Goal: Transaction & Acquisition: Purchase product/service

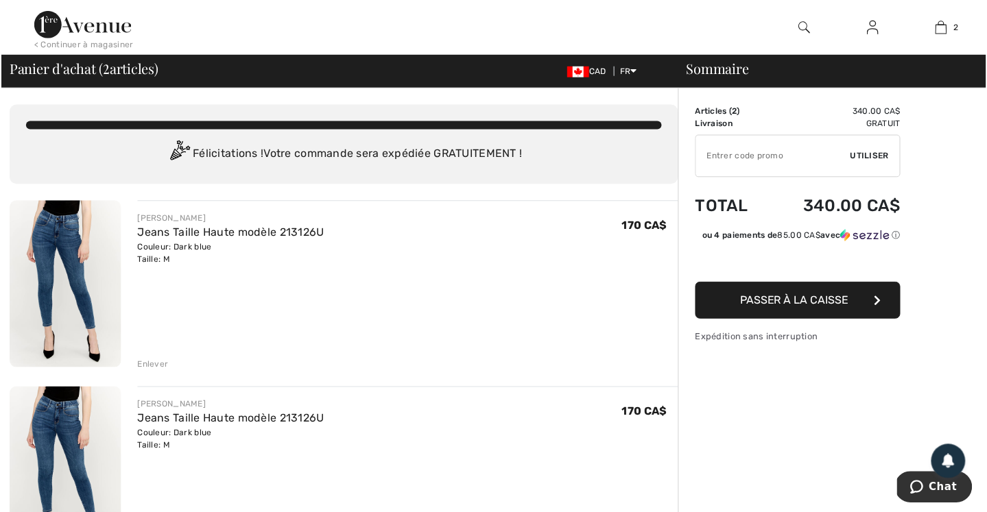
scroll to position [11, 0]
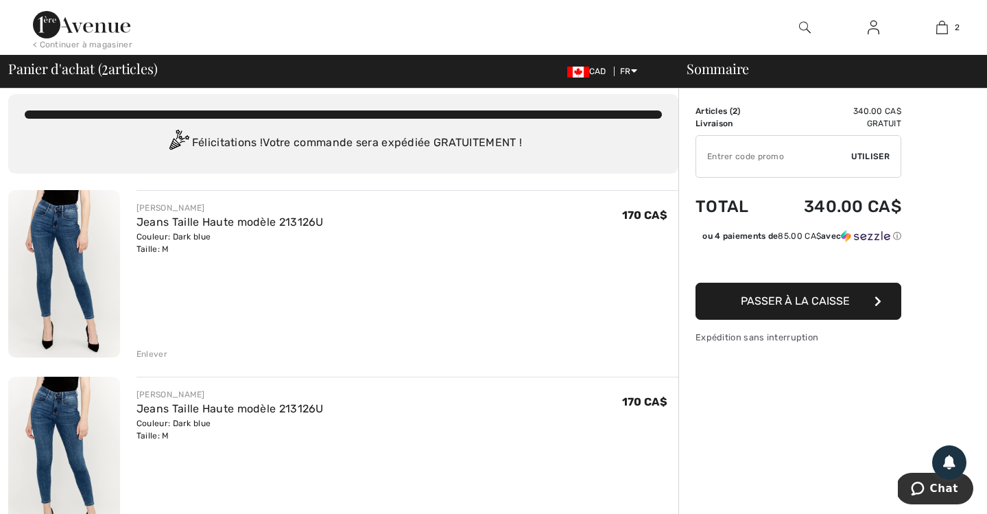
click at [142, 352] on div "Enlever" at bounding box center [151, 354] width 31 height 12
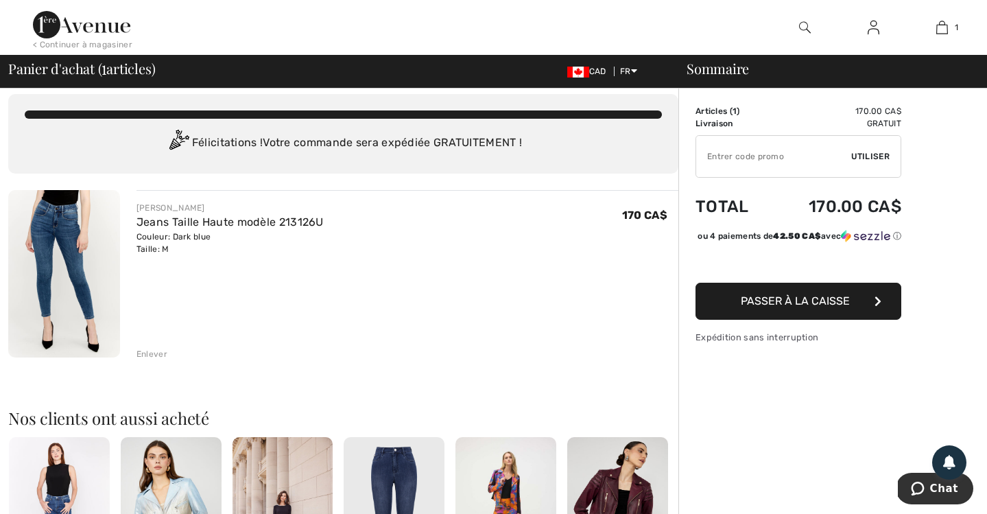
click at [748, 156] on input "TEXT" at bounding box center [773, 156] width 155 height 41
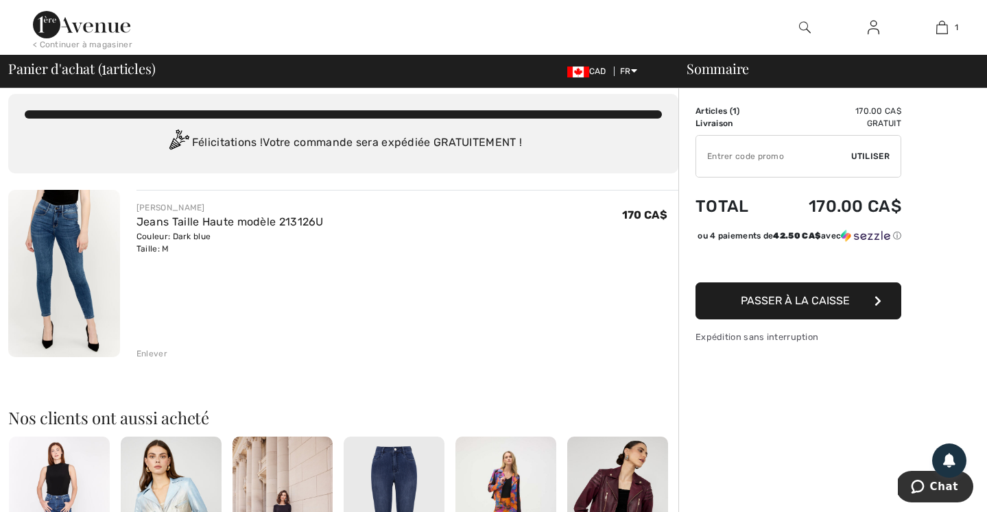
paste input "VRJWAE3EQKPC"
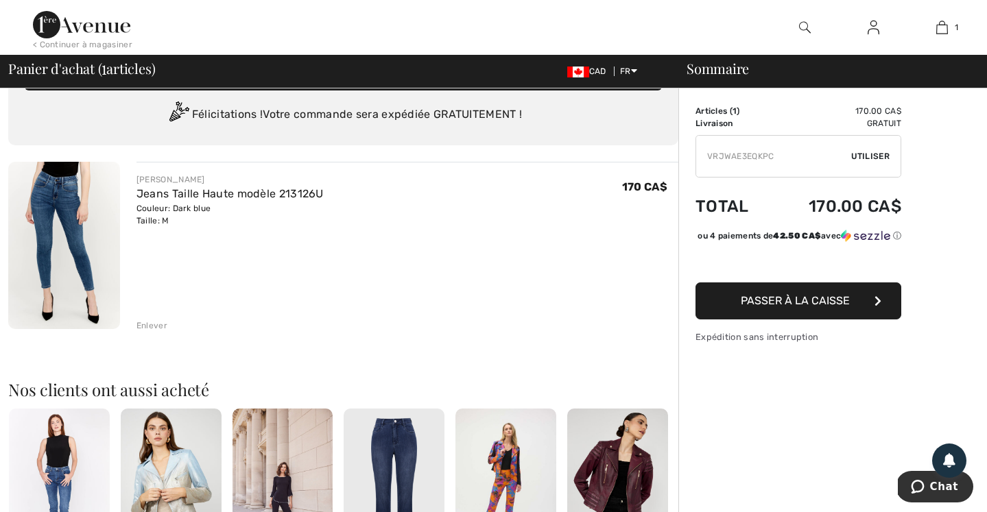
scroll to position [116, 0]
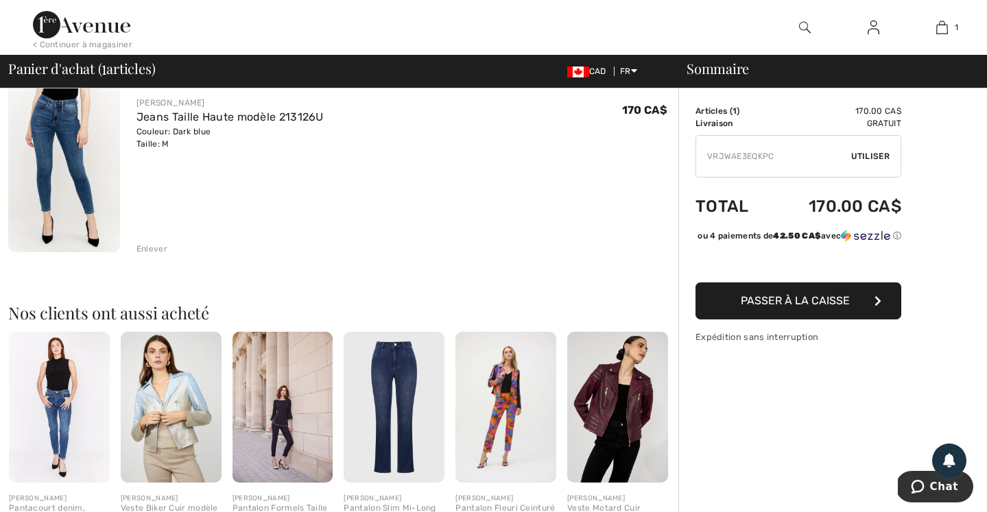
type input "VRJWAE3EQKPC"
click at [791, 307] on span "Passer à la caisse" at bounding box center [795, 300] width 109 height 13
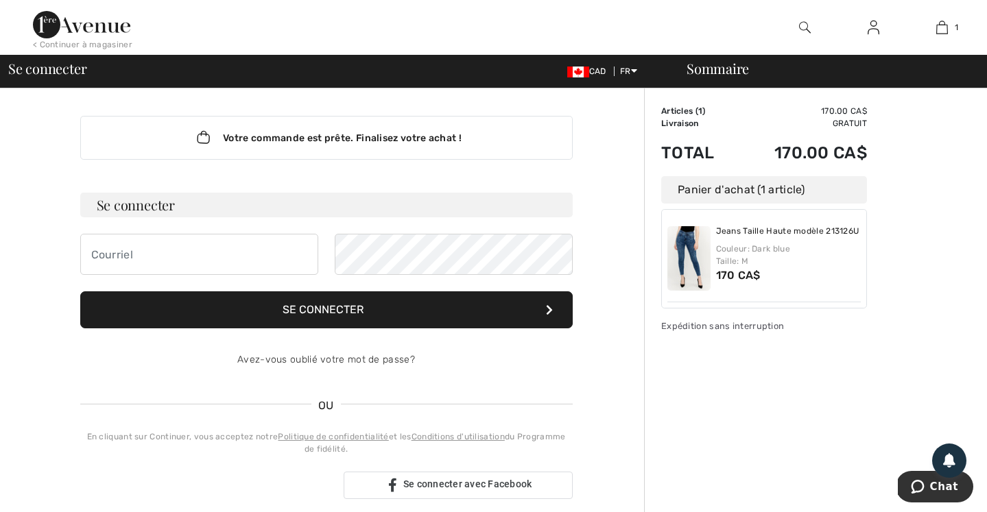
click at [774, 337] on div "Sommaire Description Articles ( 1 ) 170.00 CA$ Code promo 0.00 CA$ Livraison Gr…" at bounding box center [815, 499] width 343 height 822
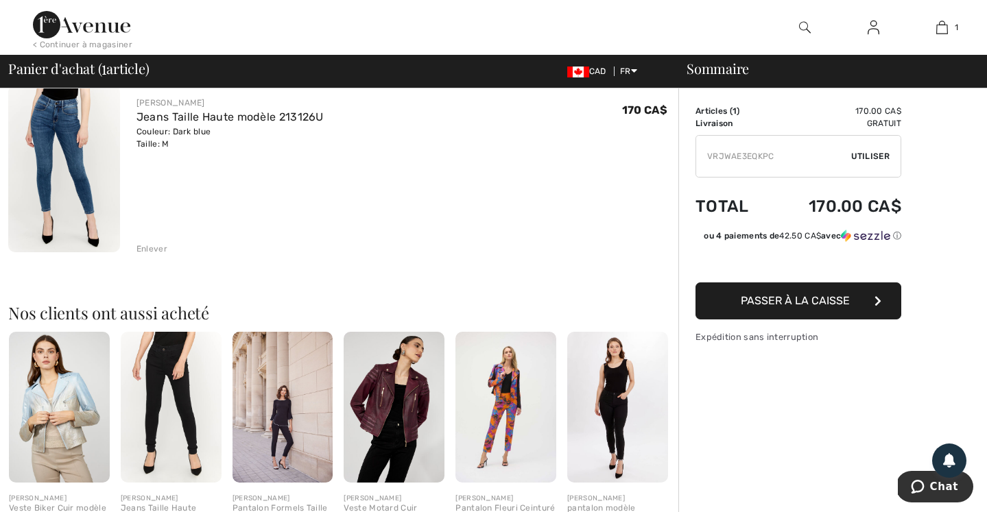
click at [867, 154] on span "Utiliser" at bounding box center [870, 156] width 38 height 12
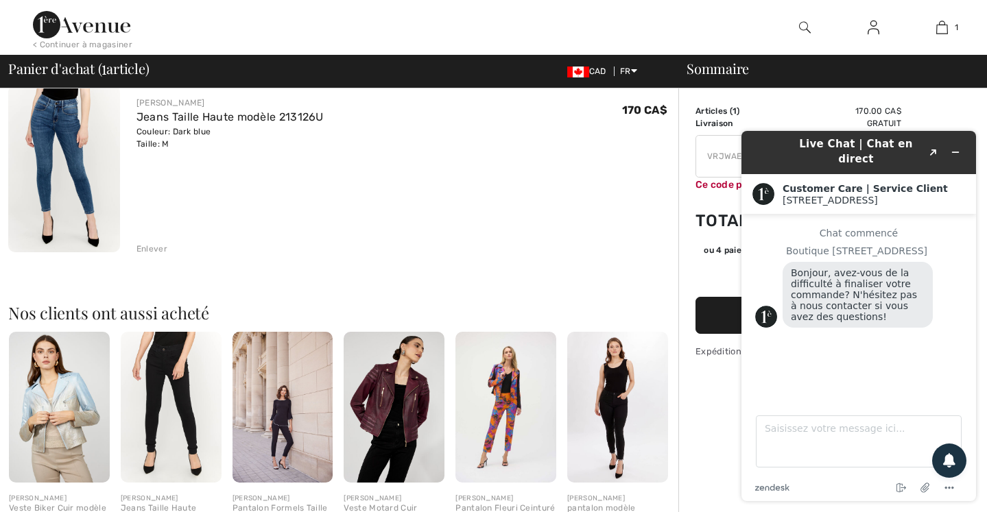
click at [714, 325] on button "Passer à la caisse" at bounding box center [798, 315] width 206 height 37
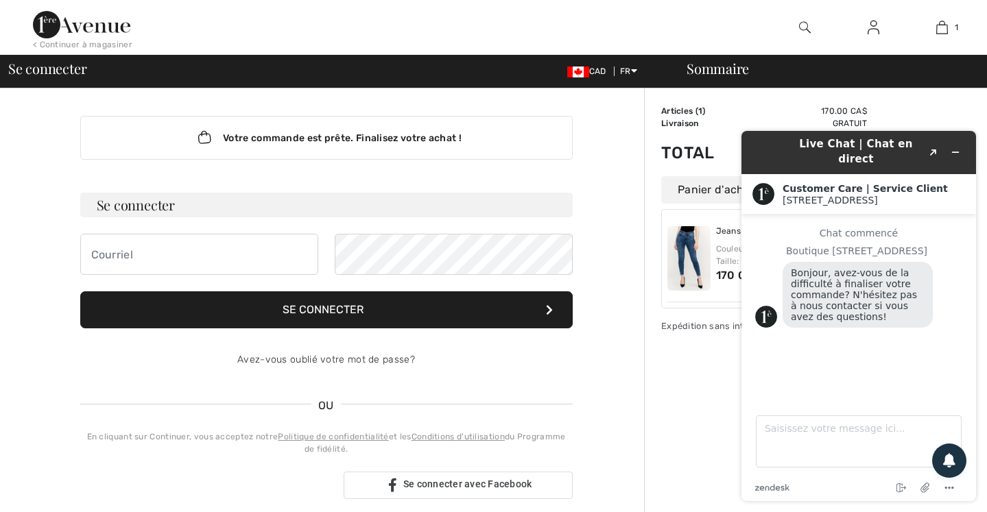
click at [706, 318] on div "Articles ( 1 ) 170.00 CA$ Code promo 0.00 CA$ Livraison Gratuit Tax1 0.00 CA$ T…" at bounding box center [764, 219] width 206 height 228
click at [961, 147] on button "Réduire le widget" at bounding box center [955, 152] width 22 height 19
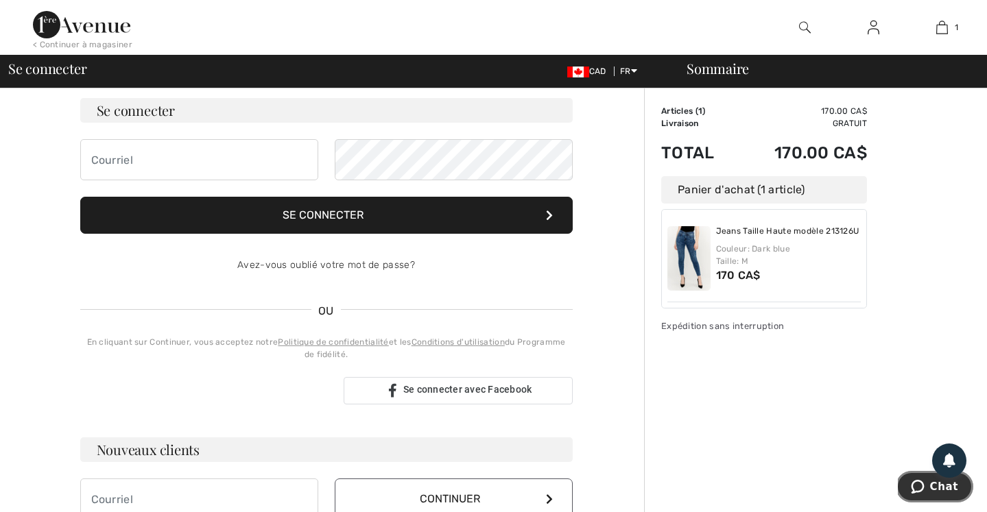
scroll to position [185, 0]
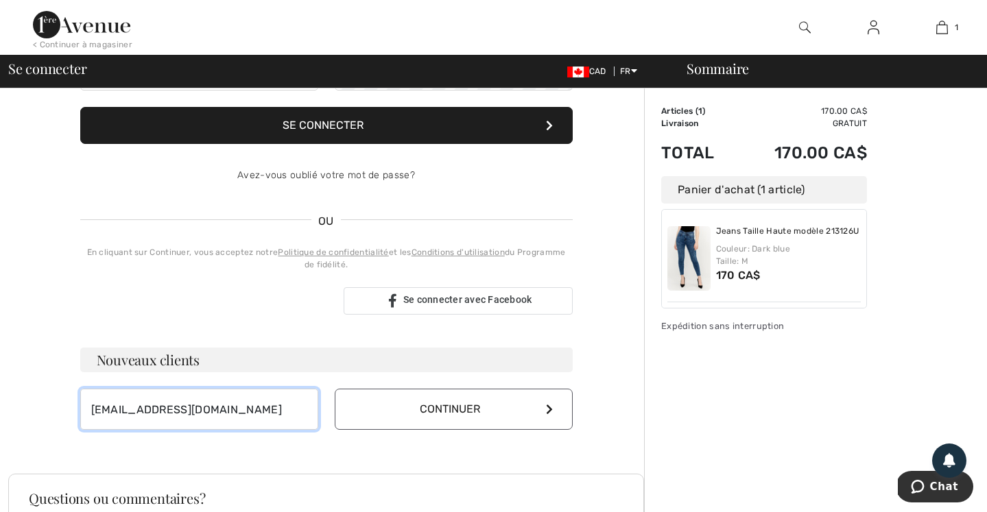
type input "[EMAIL_ADDRESS][DOMAIN_NAME]"
click at [528, 412] on button "Continuer" at bounding box center [454, 409] width 238 height 41
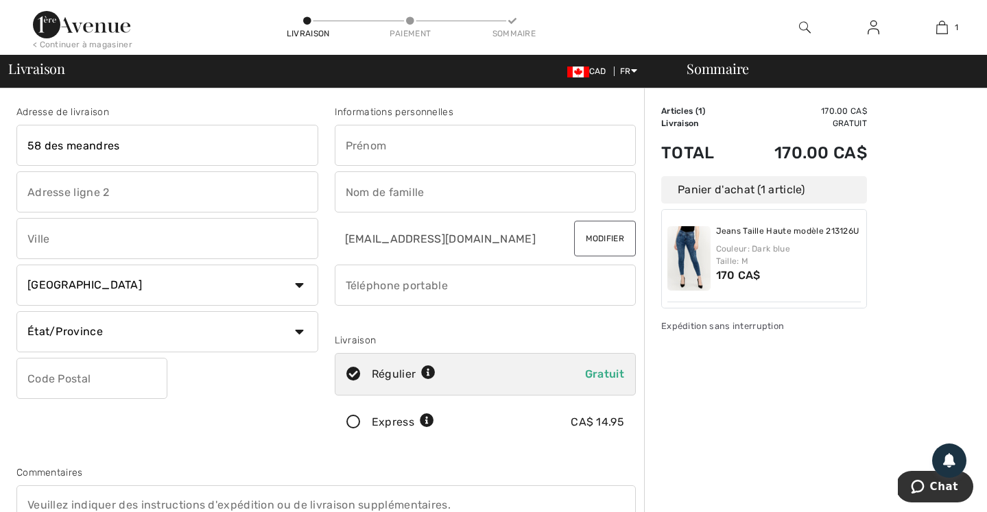
type input "58 des meandres"
type input "Na"
type input "Nathalie"
type input "Laurin"
type input "St-Roch de l'Achigan"
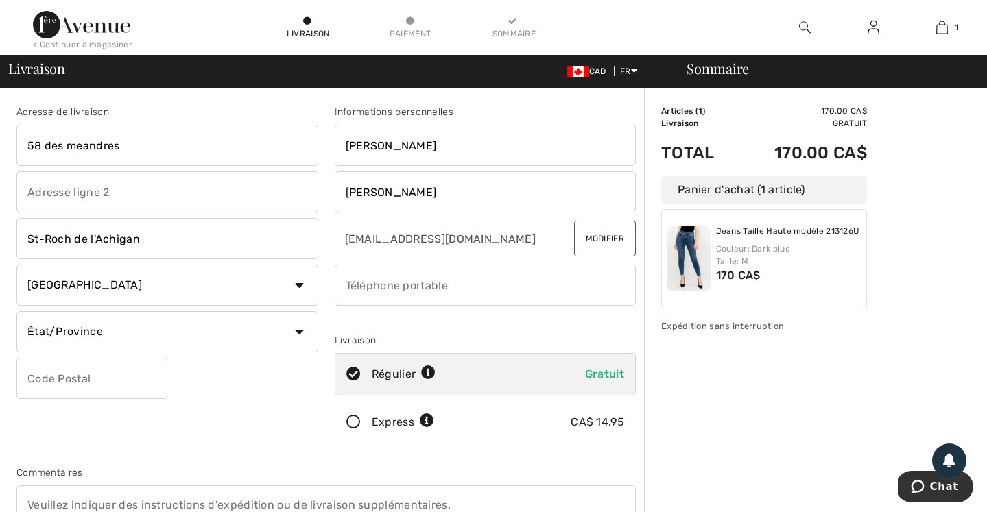
select select "QC"
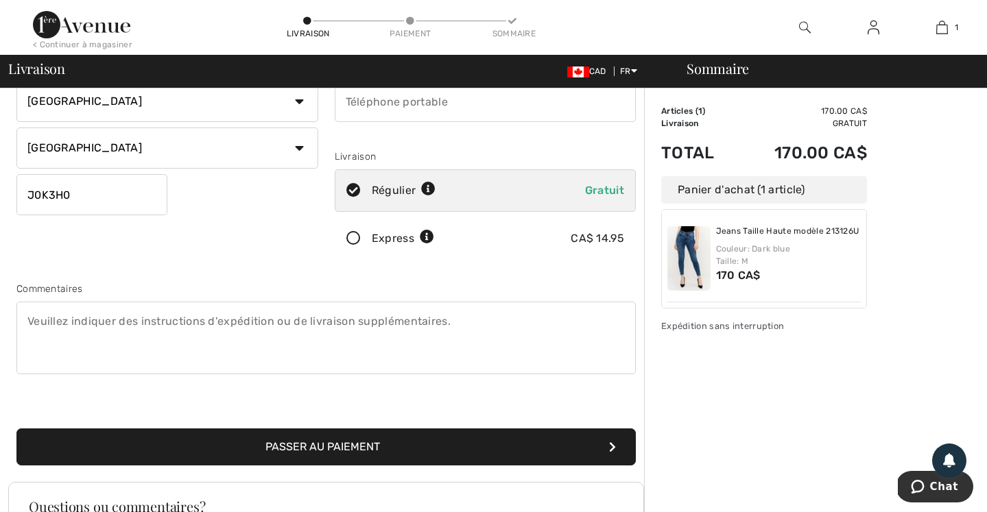
type input "J0K3H0"
click at [380, 442] on button "Passer au paiement" at bounding box center [325, 447] width 619 height 37
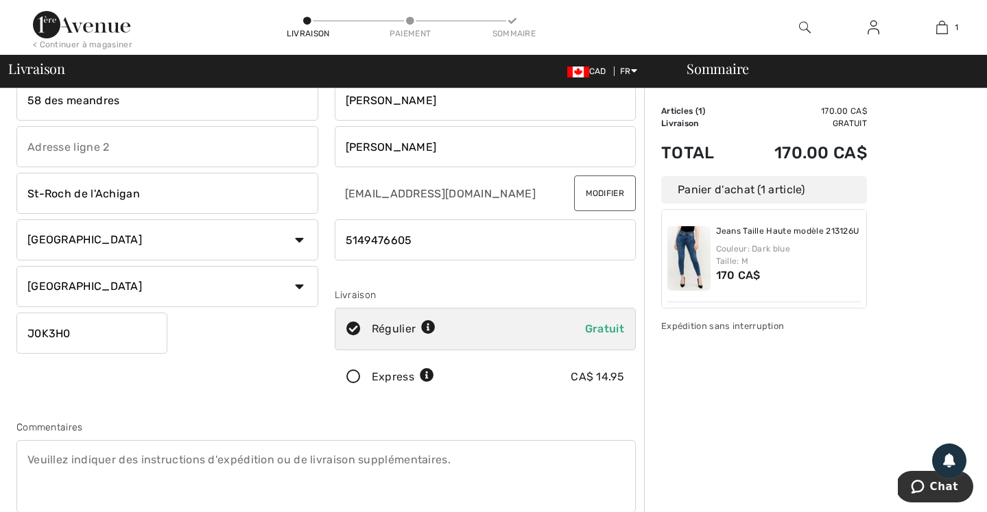
scroll to position [265, 0]
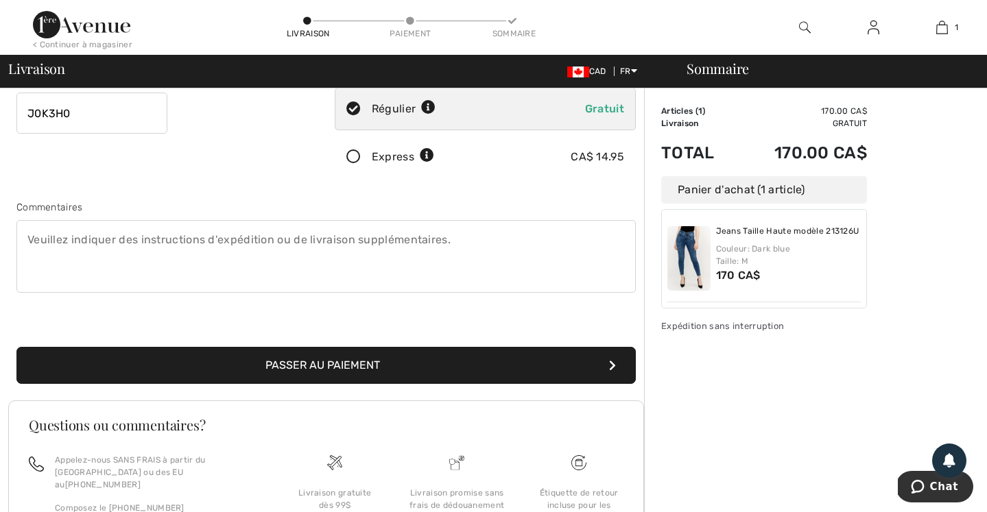
type input "5149476605"
click at [383, 368] on button "Passer au paiement" at bounding box center [325, 365] width 619 height 37
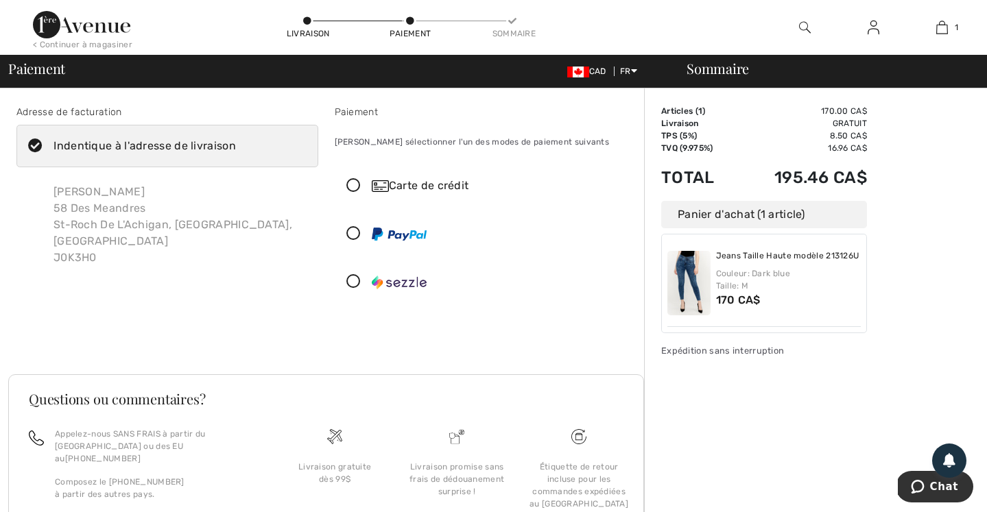
click at [352, 185] on icon at bounding box center [353, 186] width 36 height 14
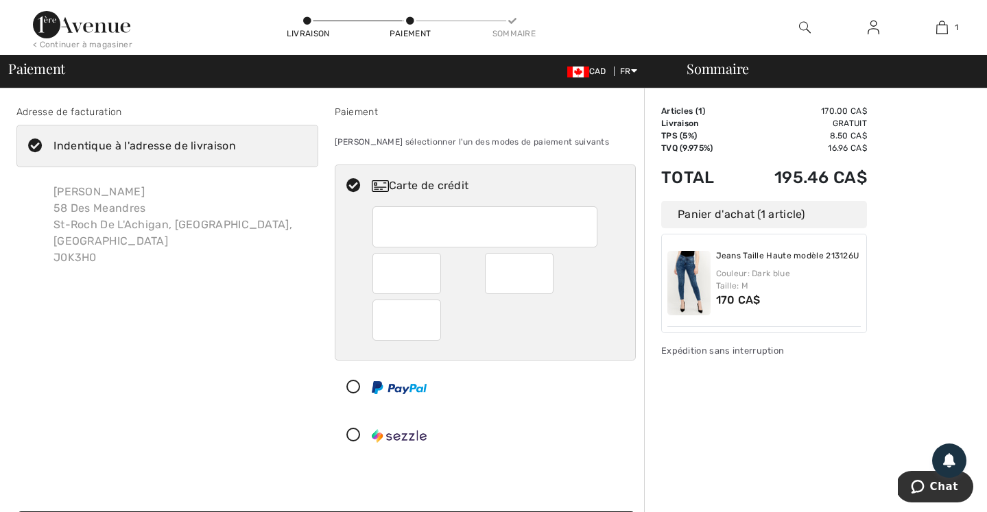
scroll to position [97, 0]
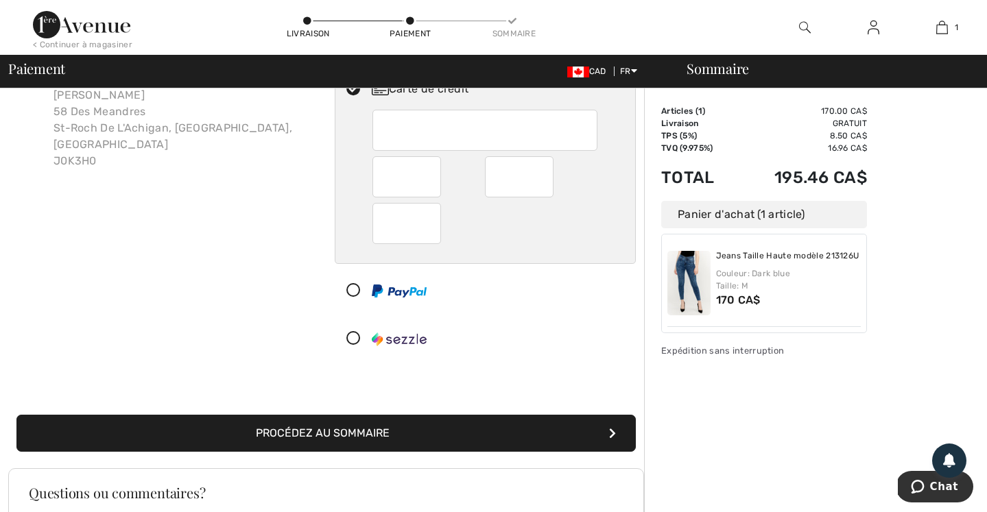
click at [381, 431] on button "Procédez au sommaire" at bounding box center [325, 433] width 619 height 37
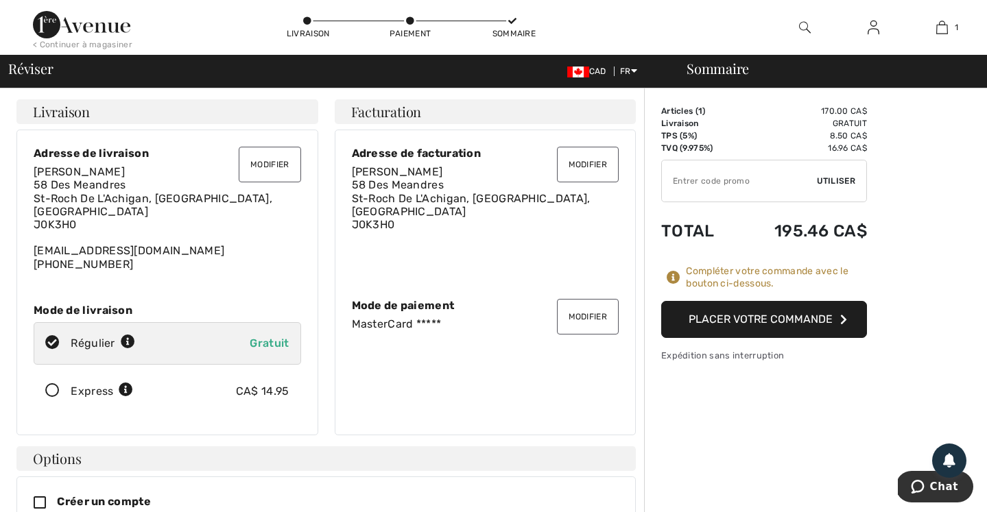
click at [699, 318] on button "Placer votre commande" at bounding box center [764, 319] width 206 height 37
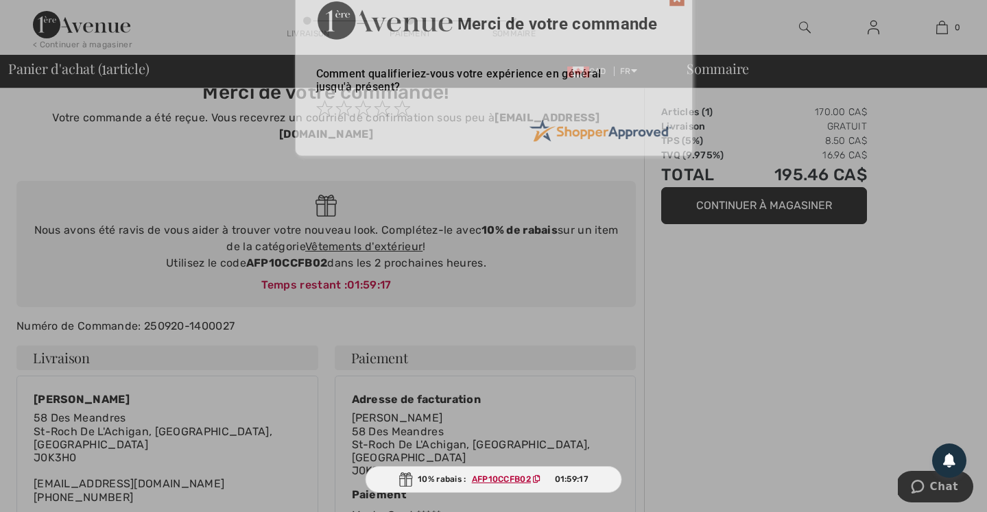
scroll to position [81, 0]
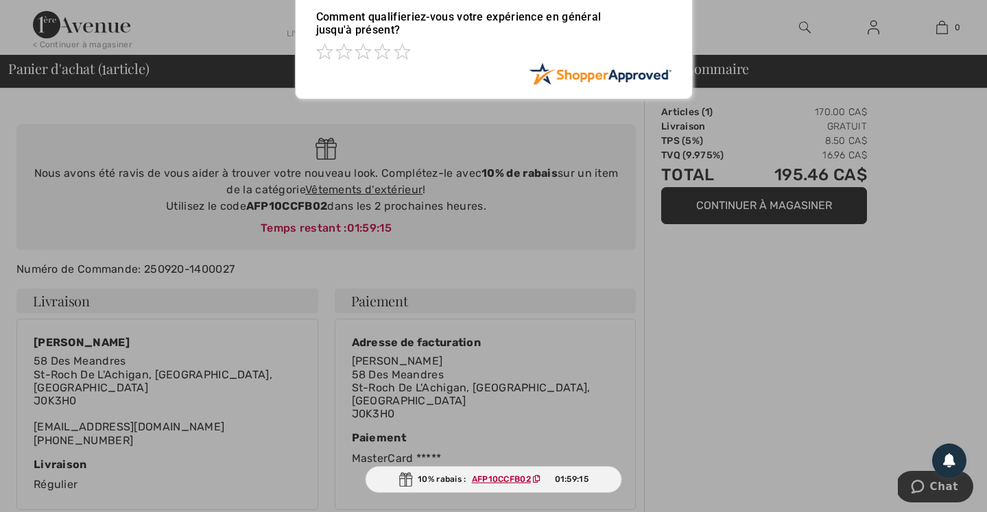
click at [733, 300] on div at bounding box center [493, 256] width 987 height 512
click at [500, 370] on div at bounding box center [493, 256] width 987 height 512
click at [394, 351] on div at bounding box center [493, 256] width 987 height 512
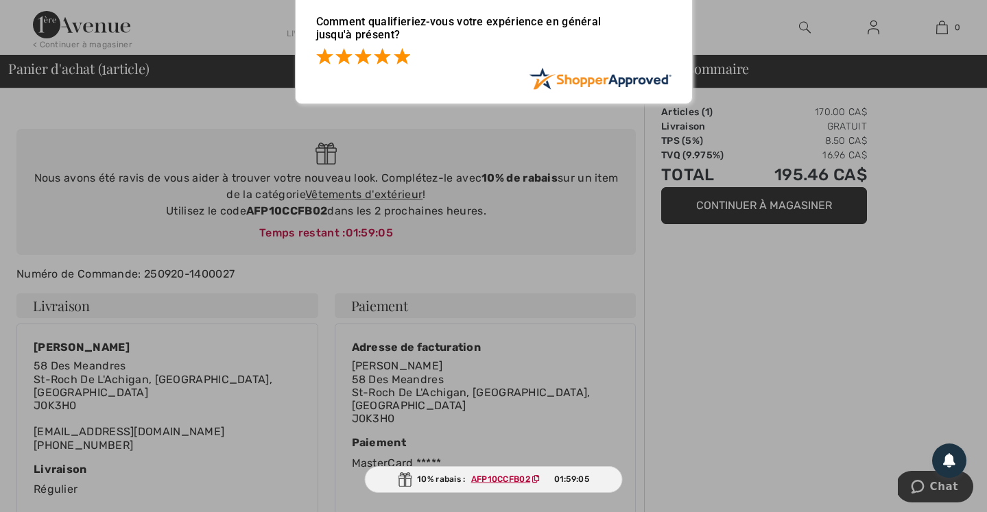
click at [403, 53] on span at bounding box center [402, 56] width 16 height 16
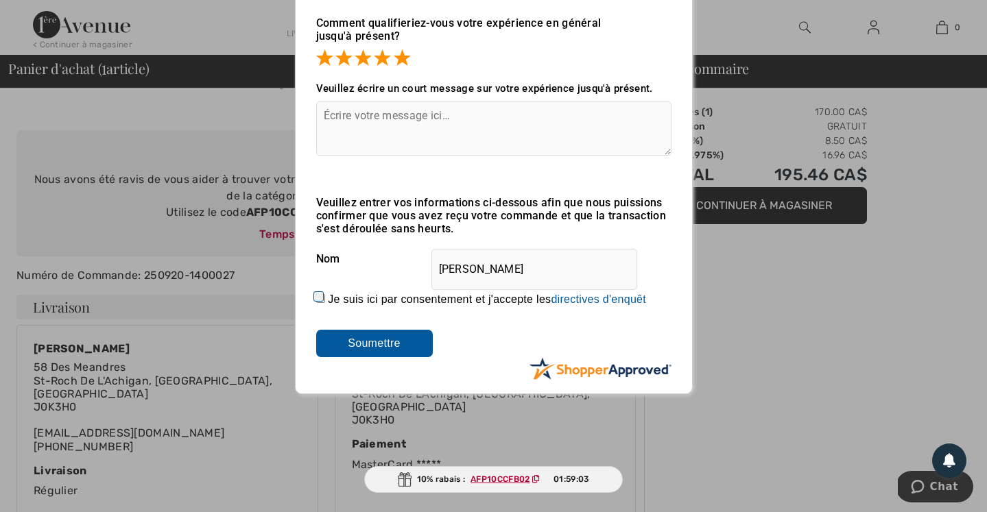
click at [409, 345] on input "Soumettre" at bounding box center [374, 343] width 117 height 27
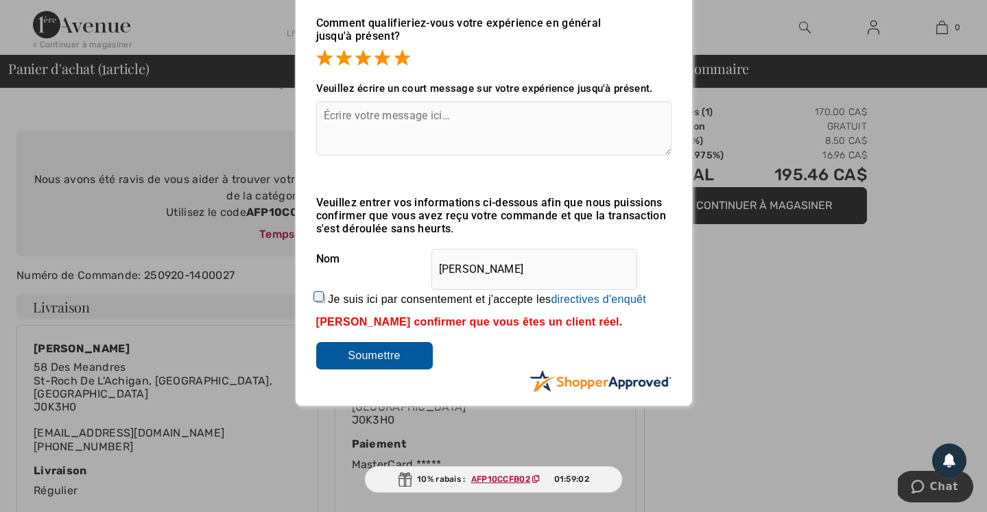
click at [316, 294] on input "Je suis ici par consentement et j'accepte les En soumettant une évaluation, vou…" at bounding box center [320, 298] width 9 height 9
checkbox input "true"
click at [387, 361] on input "Soumettre" at bounding box center [374, 355] width 117 height 27
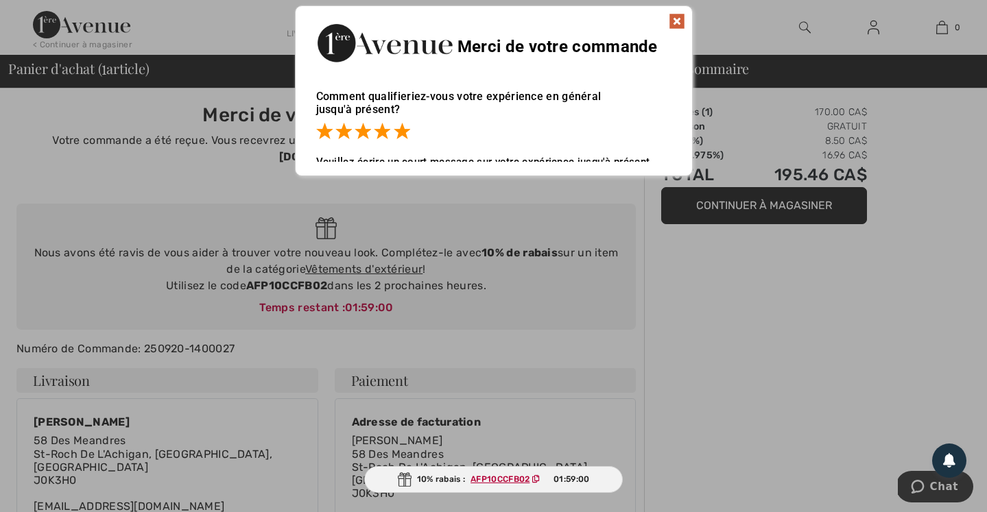
scroll to position [0, 0]
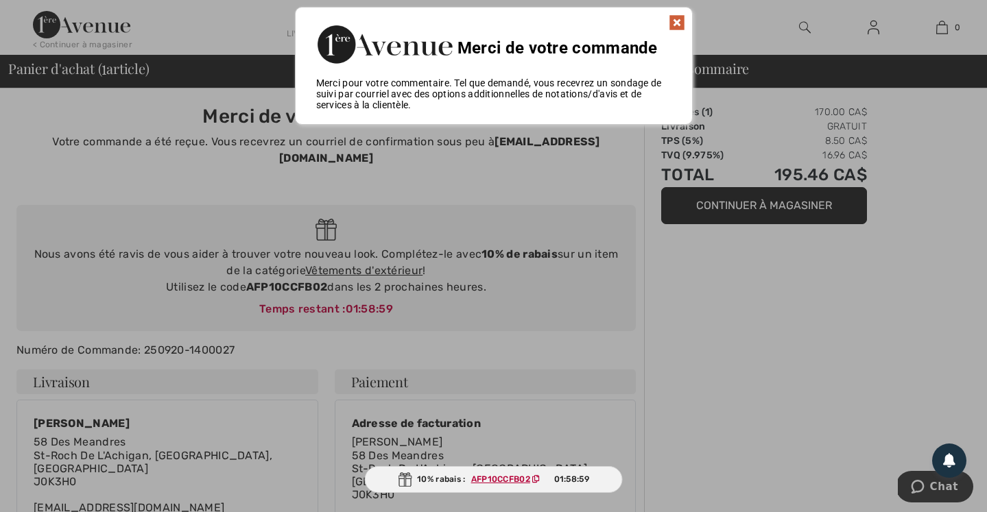
drag, startPoint x: 331, startPoint y: 368, endPoint x: 337, endPoint y: 343, distance: 25.5
click at [331, 368] on div at bounding box center [493, 256] width 987 height 512
click at [248, 272] on div at bounding box center [493, 256] width 987 height 512
drag, startPoint x: 248, startPoint y: 272, endPoint x: 309, endPoint y: 271, distance: 60.4
click at [309, 271] on div at bounding box center [493, 256] width 987 height 512
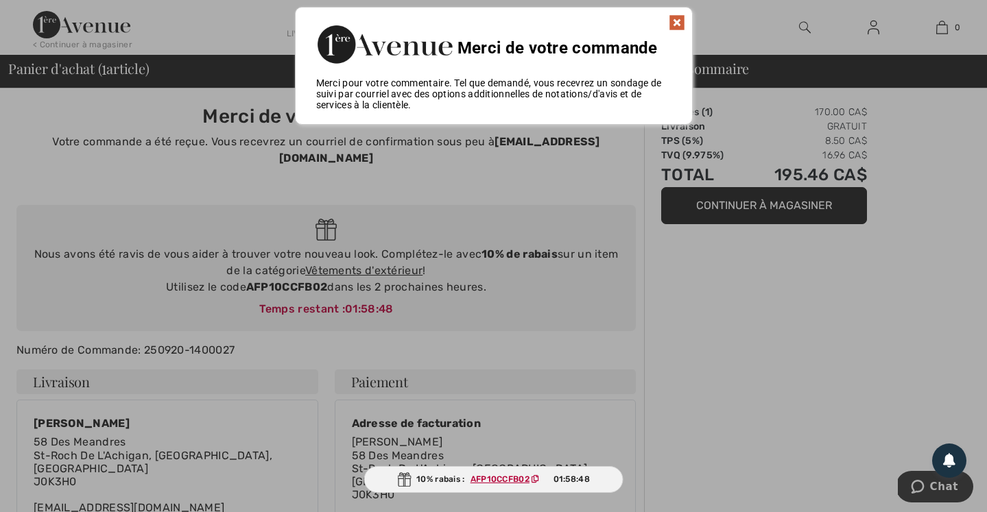
click at [704, 331] on div at bounding box center [493, 256] width 987 height 512
click at [676, 20] on img at bounding box center [677, 22] width 16 height 16
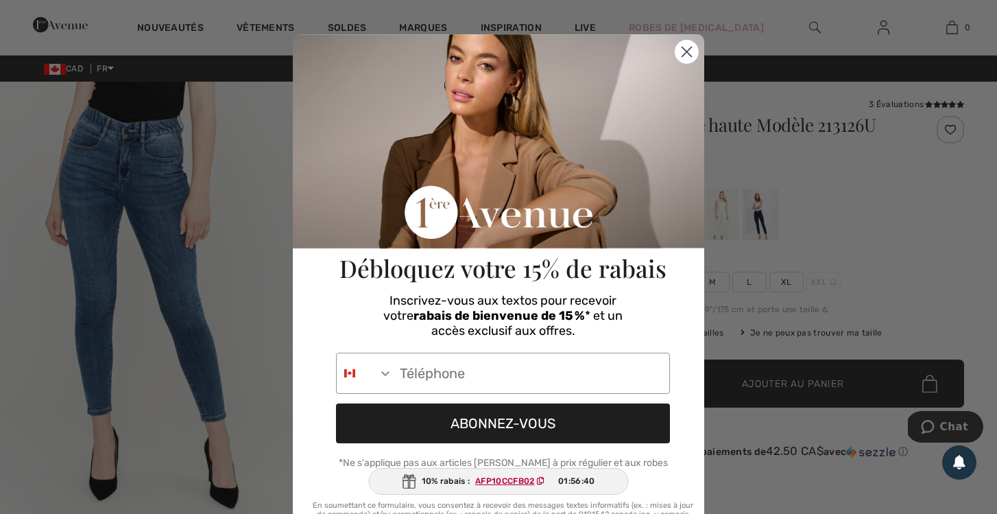
click at [682, 54] on circle "Close dialog" at bounding box center [687, 51] width 23 height 23
